Goal: Information Seeking & Learning: Find specific fact

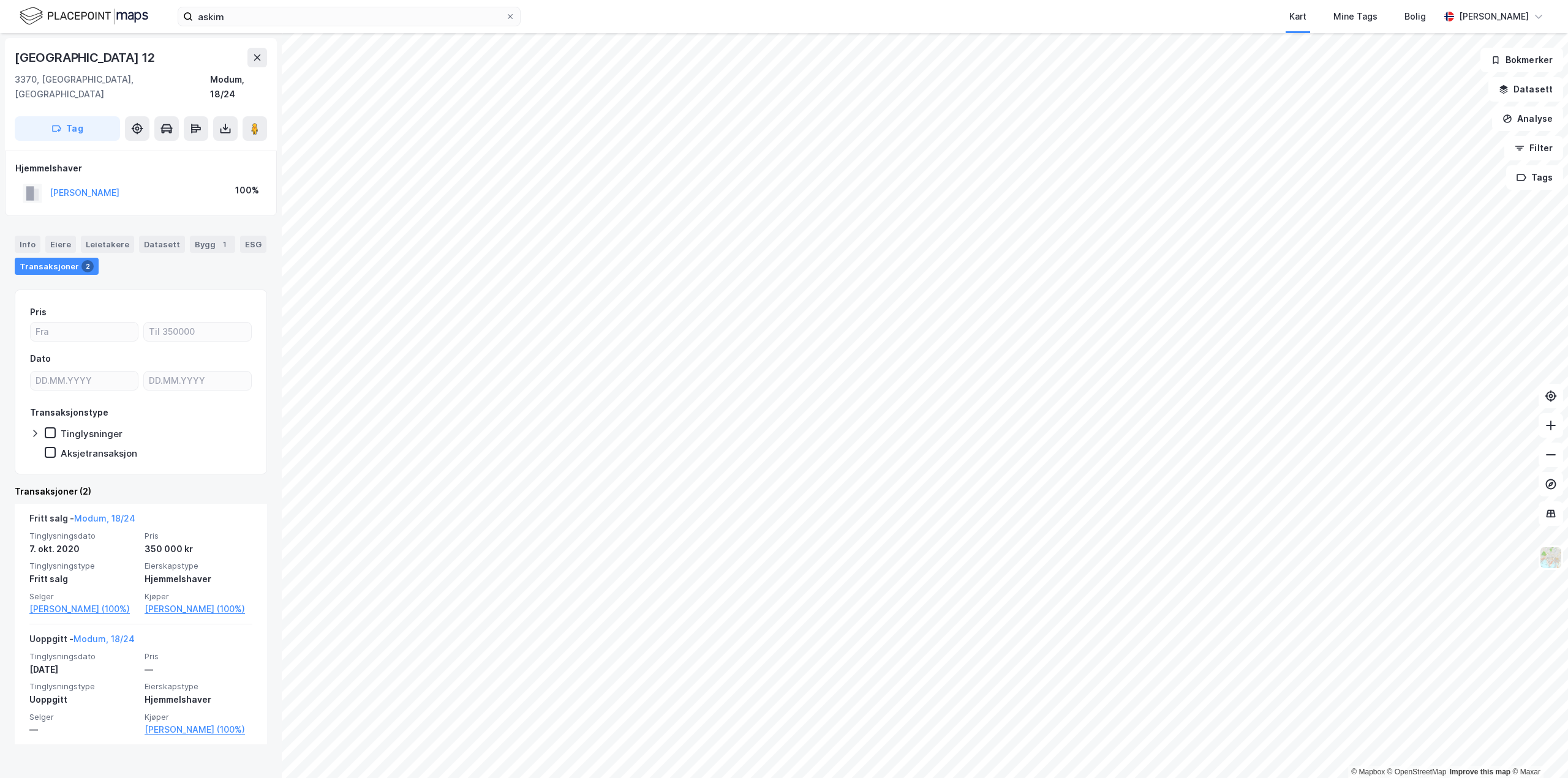
click at [258, 63] on button at bounding box center [257, 57] width 20 height 20
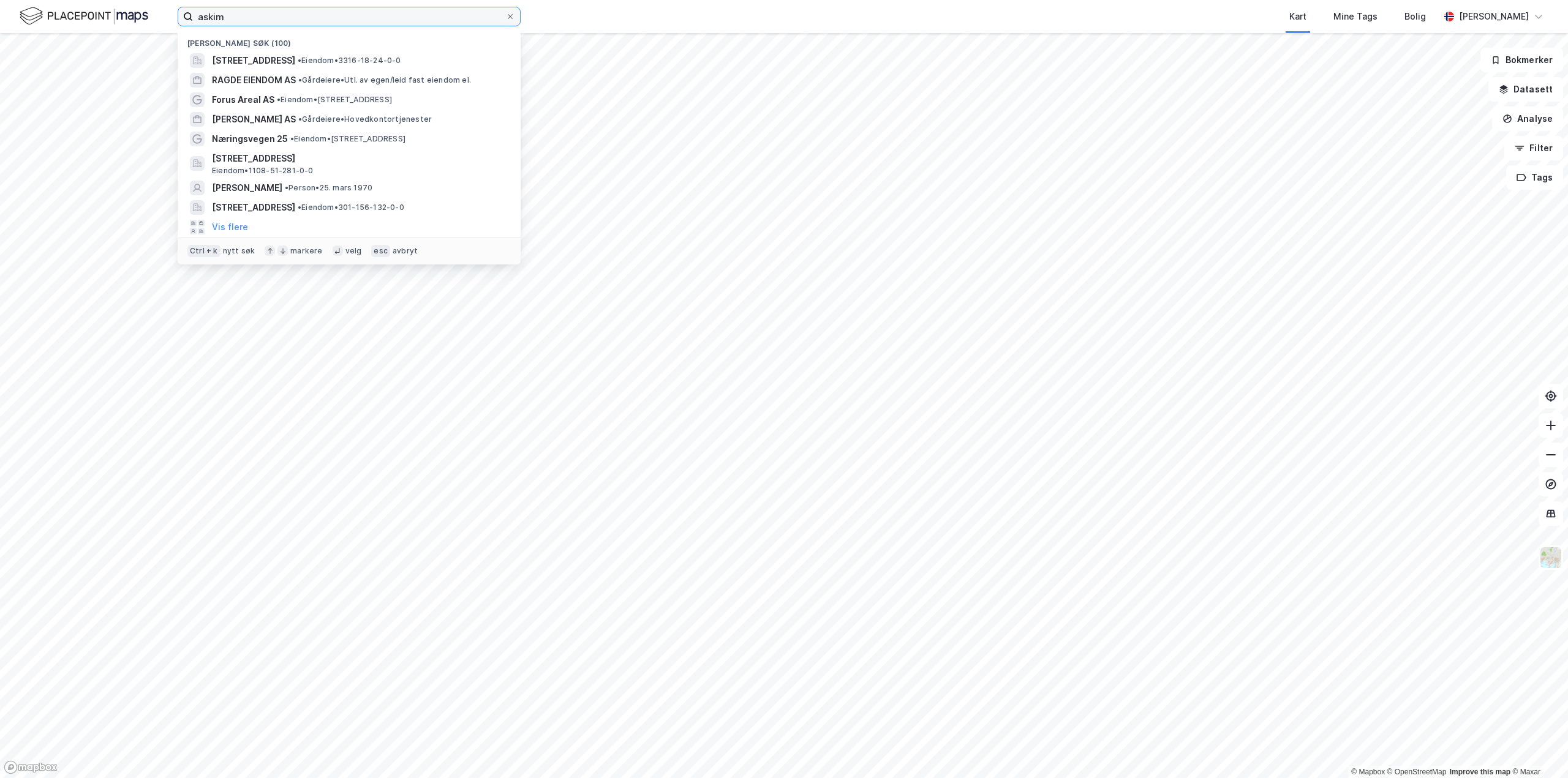
drag, startPoint x: 252, startPoint y: 25, endPoint x: 83, endPoint y: 8, distance: 169.9
click at [83, 8] on div "askim Nylige søk (100) [GEOGRAPHIC_DATA] 12, 3370, VIKERSUND, [GEOGRAPHIC_DATA]…" at bounding box center [784, 17] width 1568 height 33
paste input "[STREET_ADDRESS]"
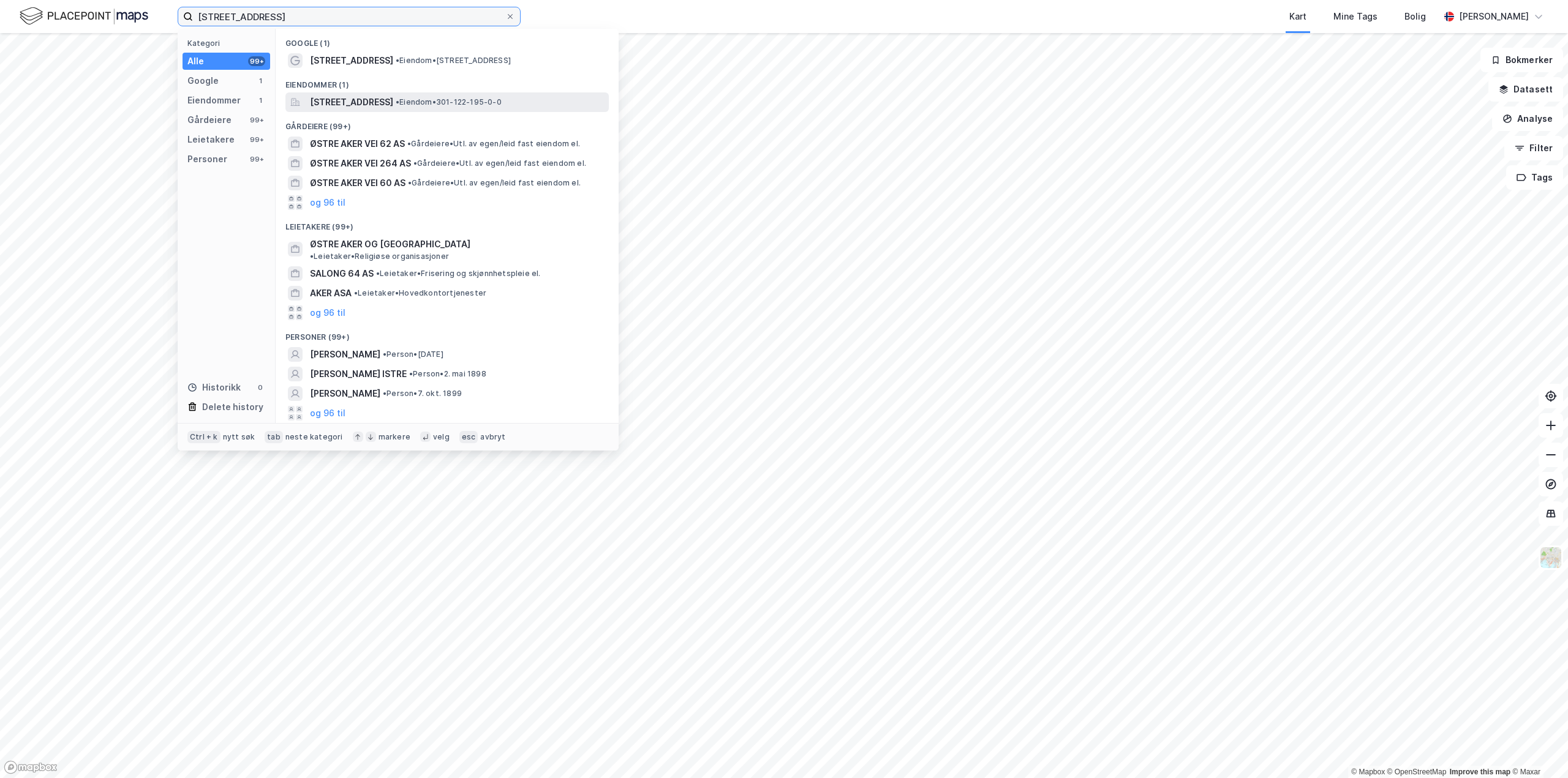
type input "[STREET_ADDRESS]"
click at [393, 107] on span "[STREET_ADDRESS]" at bounding box center [351, 102] width 83 height 15
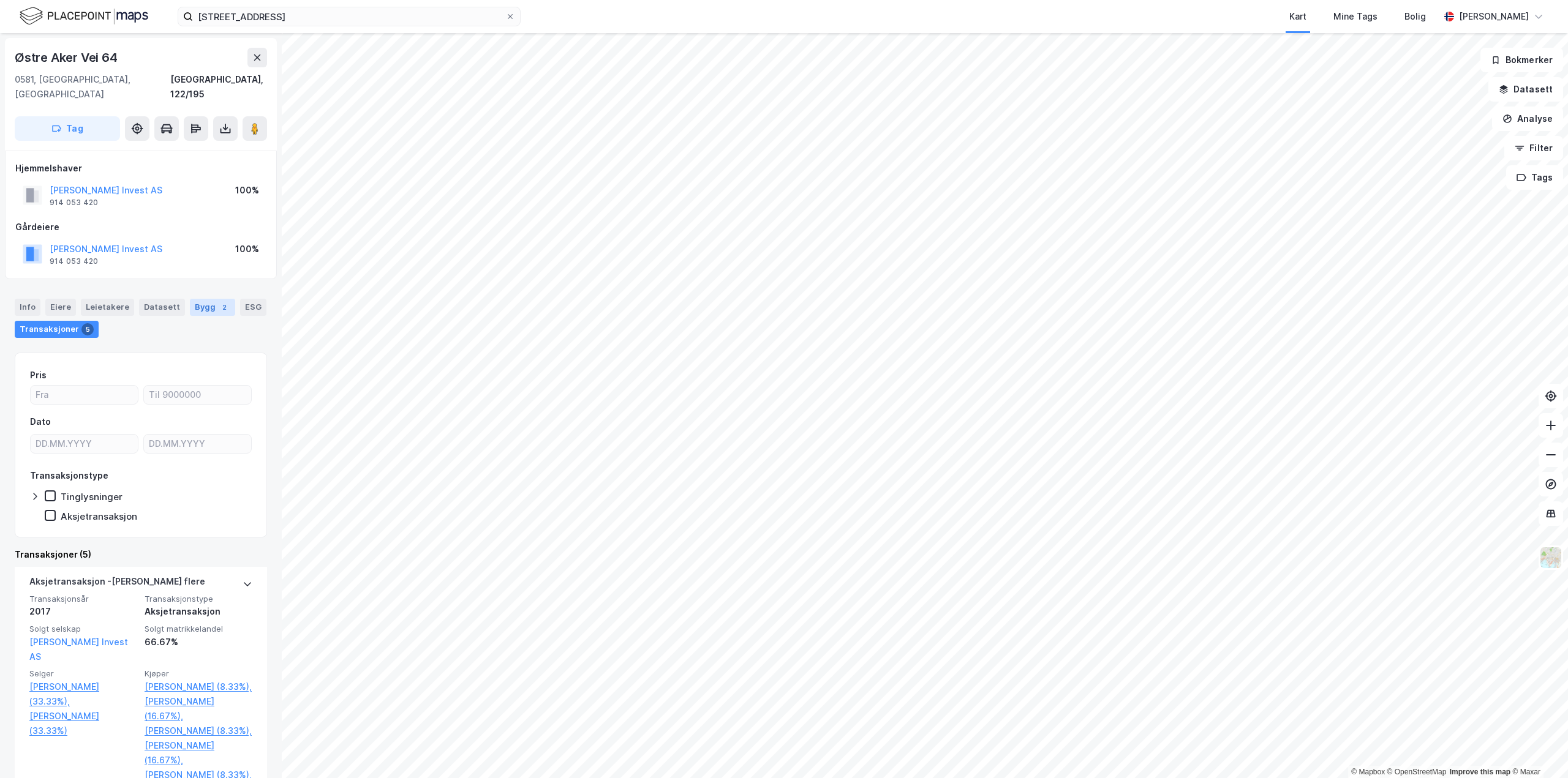
click at [190, 299] on div "Bygg 2" at bounding box center [212, 307] width 45 height 17
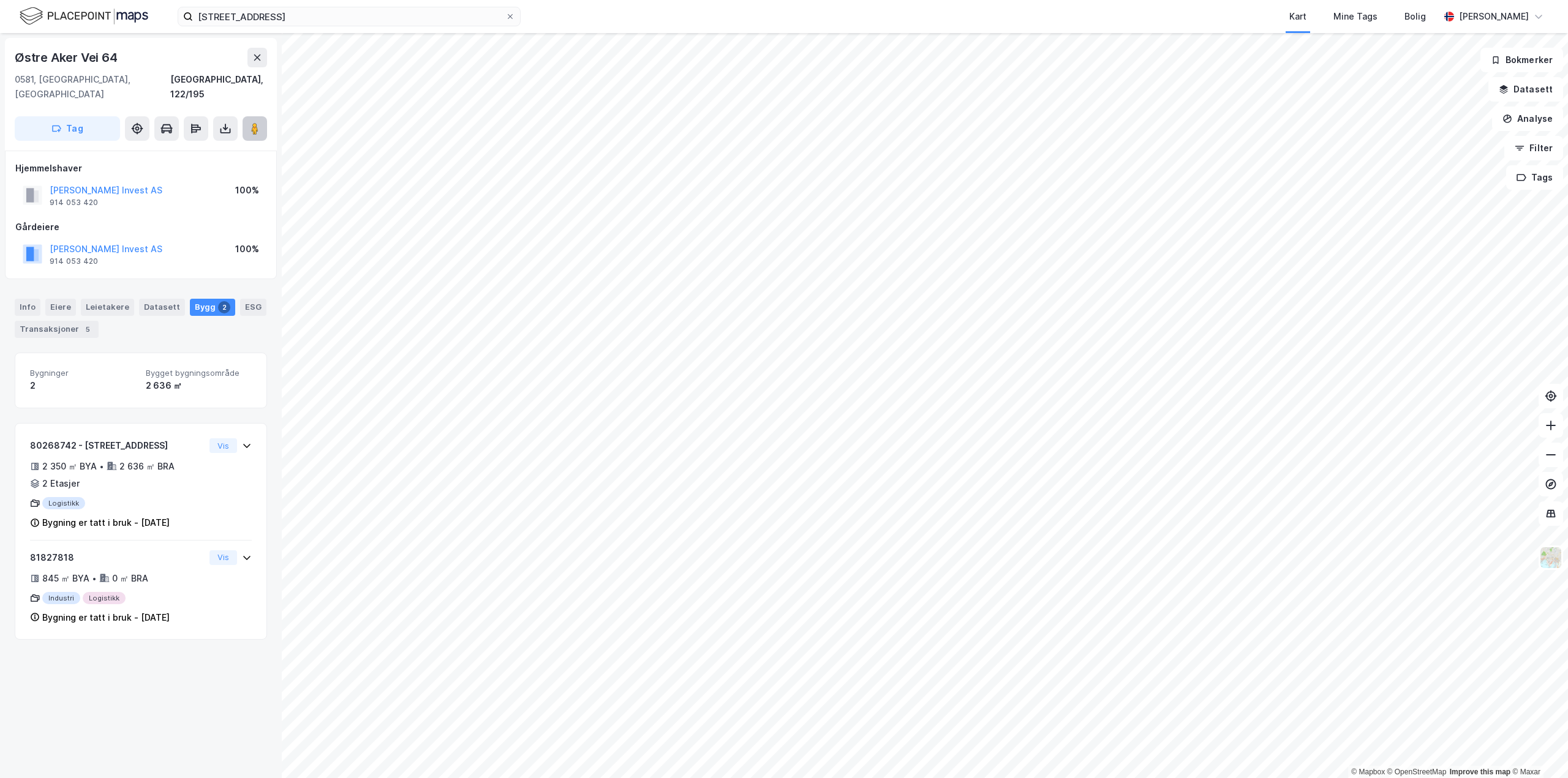
click at [257, 122] on image at bounding box center [255, 128] width 8 height 12
click at [27, 299] on div "Info" at bounding box center [27, 307] width 25 height 17
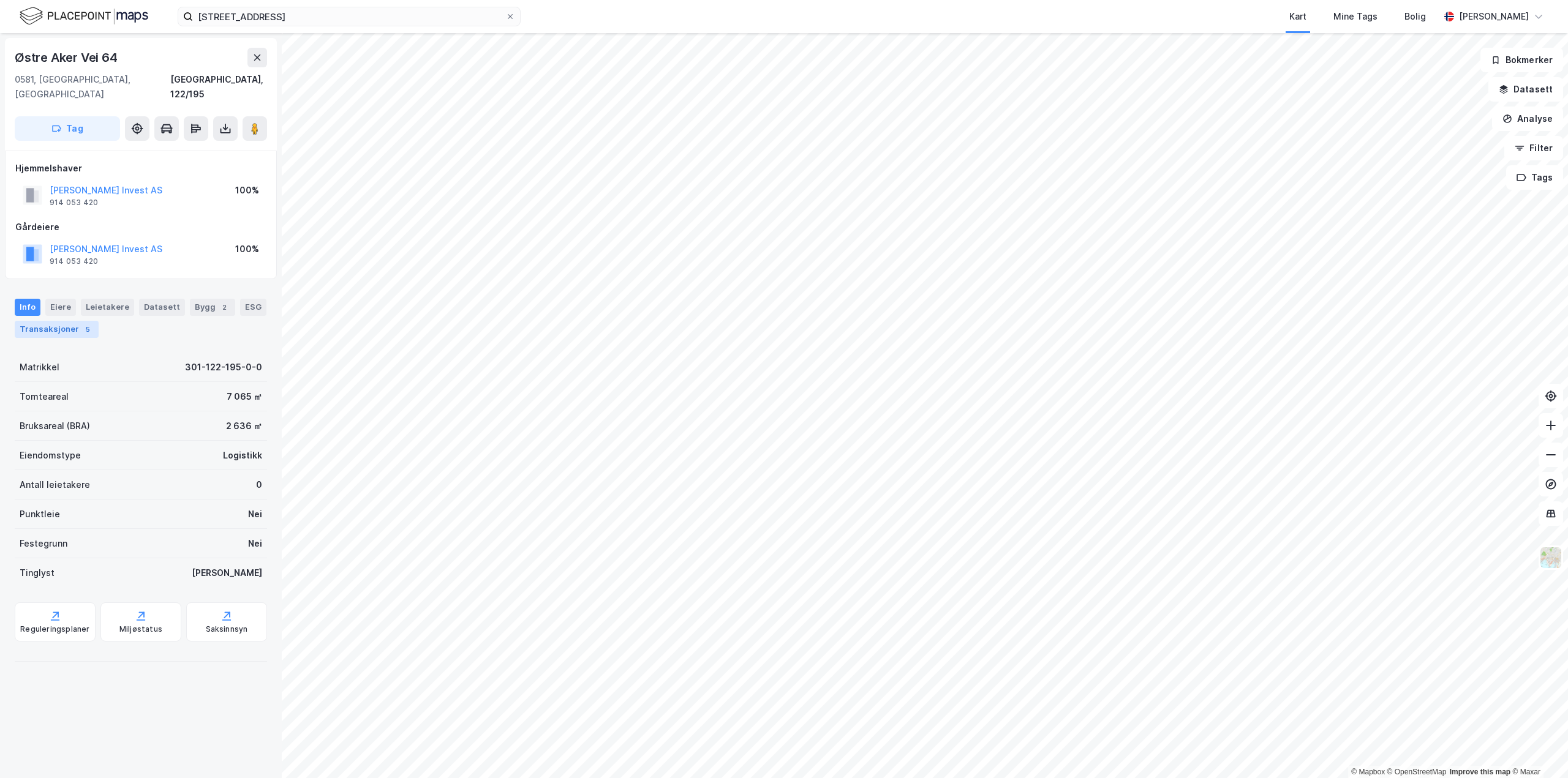
click at [66, 321] on div "Transaksjoner 5" at bounding box center [57, 329] width 84 height 17
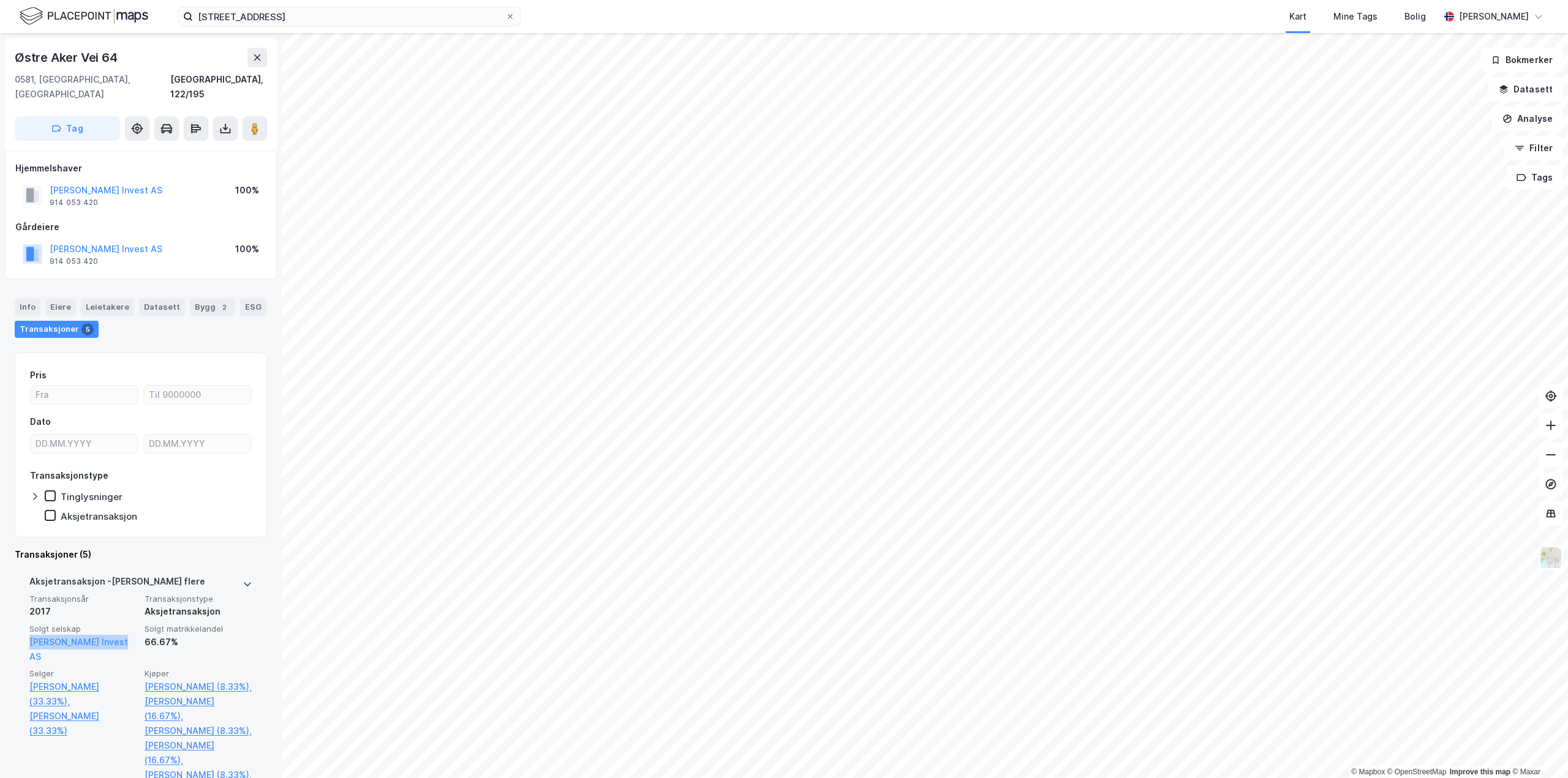
drag, startPoint x: 123, startPoint y: 629, endPoint x: 16, endPoint y: 629, distance: 107.0
click at [15, 629] on div "Aksjetransaksjon - Gjelder flere Transaksjonsår 2017 Transaksjonstype Aksjetran…" at bounding box center [141, 686] width 253 height 238
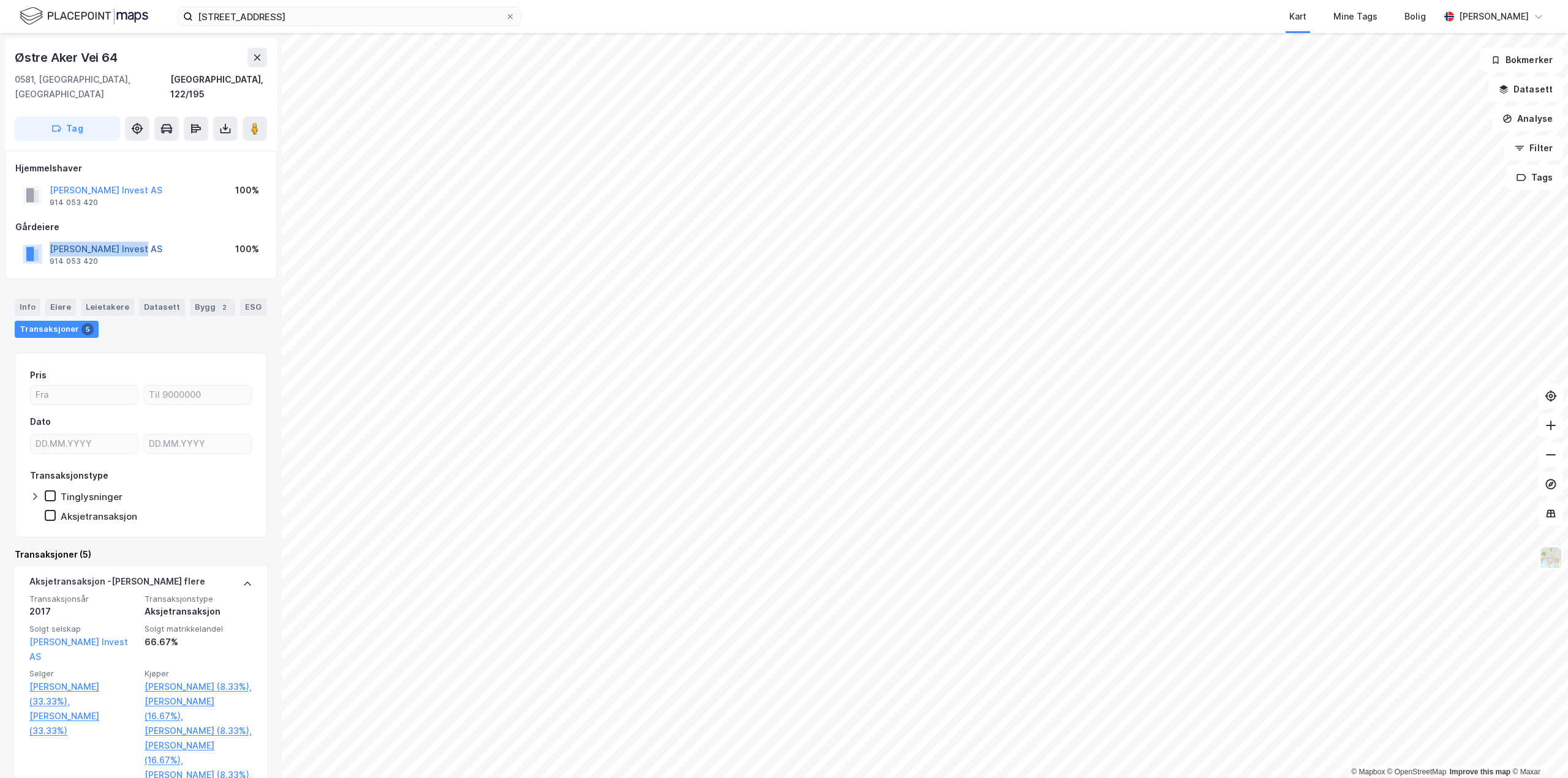
drag, startPoint x: 153, startPoint y: 234, endPoint x: 52, endPoint y: 236, distance: 101.0
click at [52, 239] on div "[PERSON_NAME] Invest AS 914 053 420 100%" at bounding box center [141, 254] width 251 height 29
copy button "[PERSON_NAME] Invest AS"
